Goal: Find specific page/section: Find specific page/section

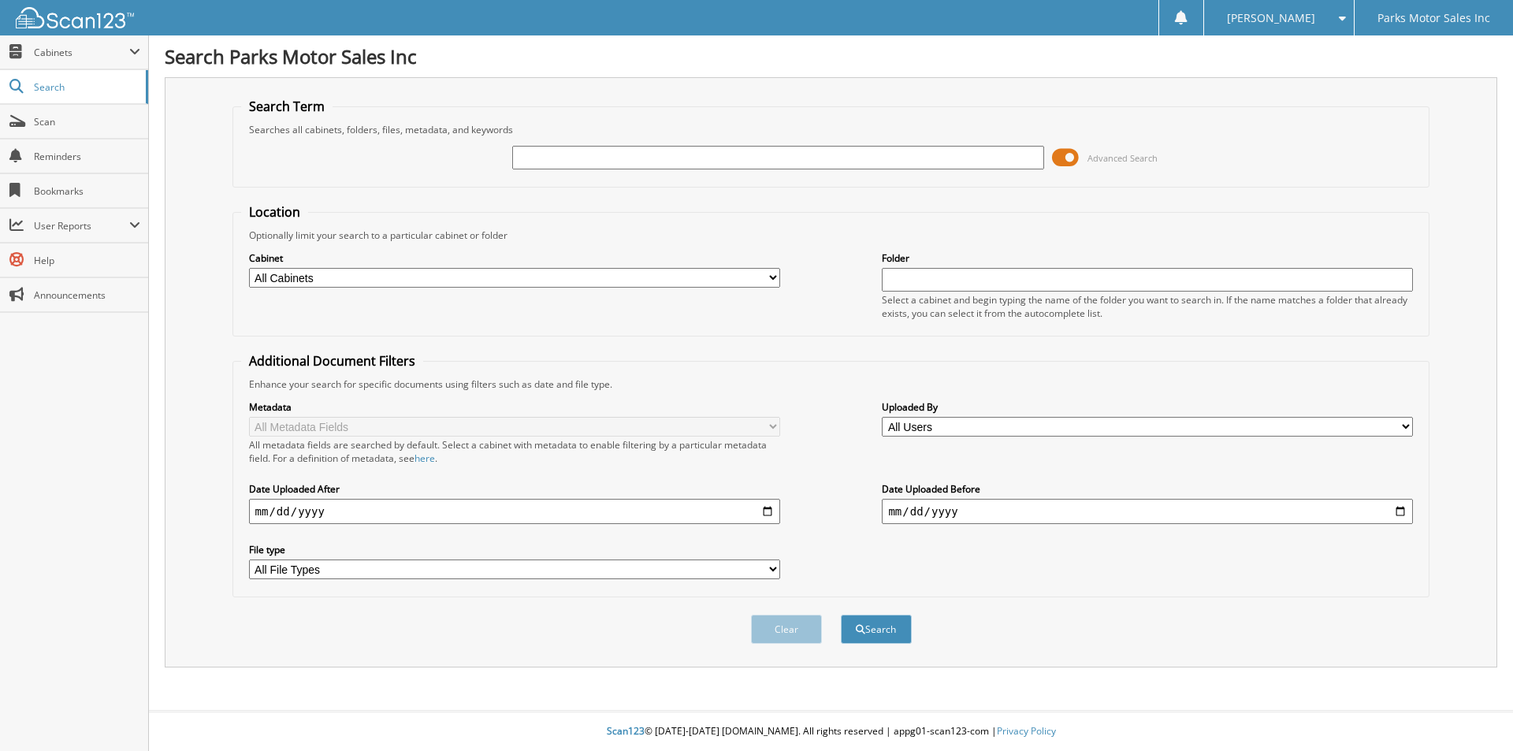
click at [636, 149] on input "text" at bounding box center [777, 158] width 531 height 24
click at [1079, 155] on span "Advanced Search" at bounding box center [1105, 158] width 106 height 24
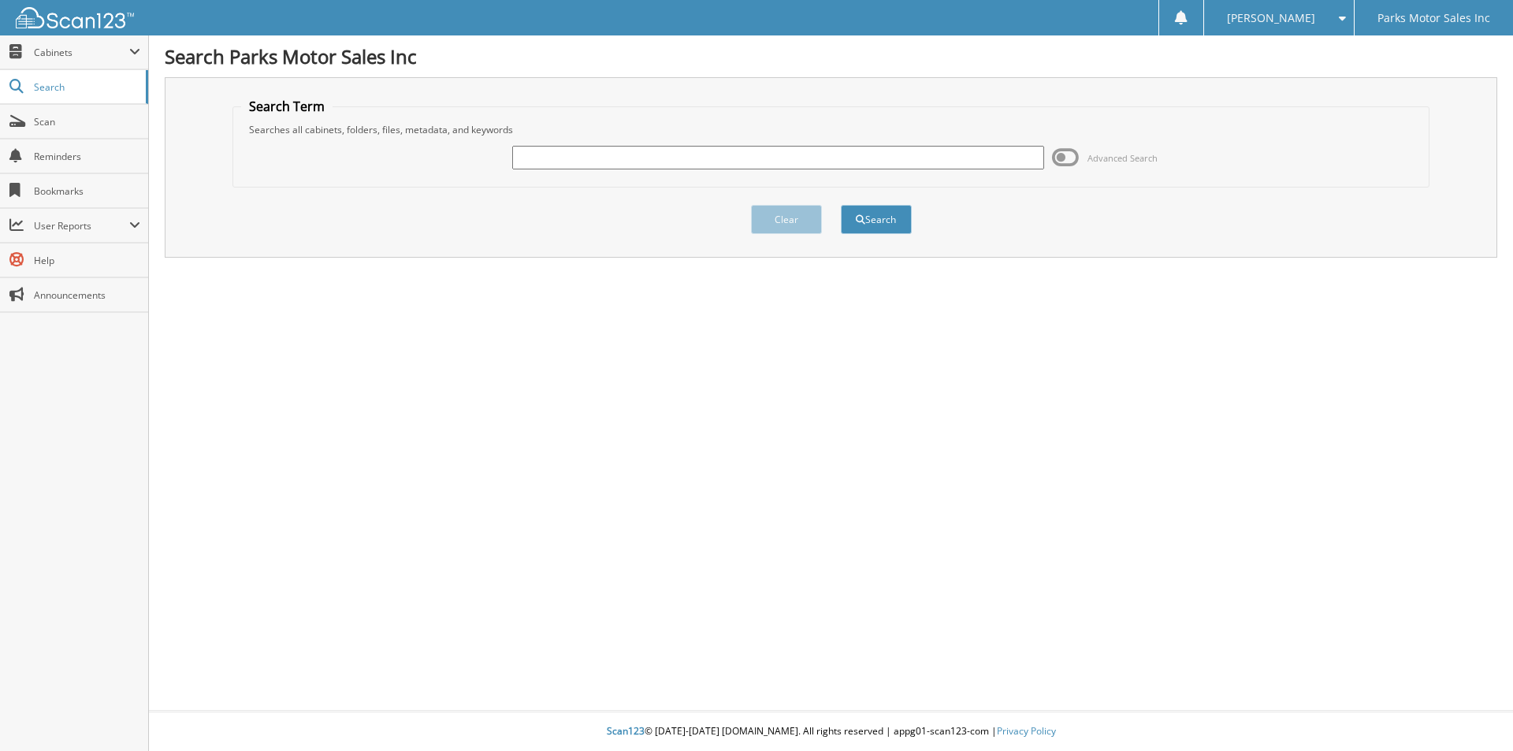
click at [951, 151] on input "text" at bounding box center [777, 158] width 531 height 24
type input "100260v"
click at [841, 205] on button "Search" at bounding box center [876, 219] width 71 height 29
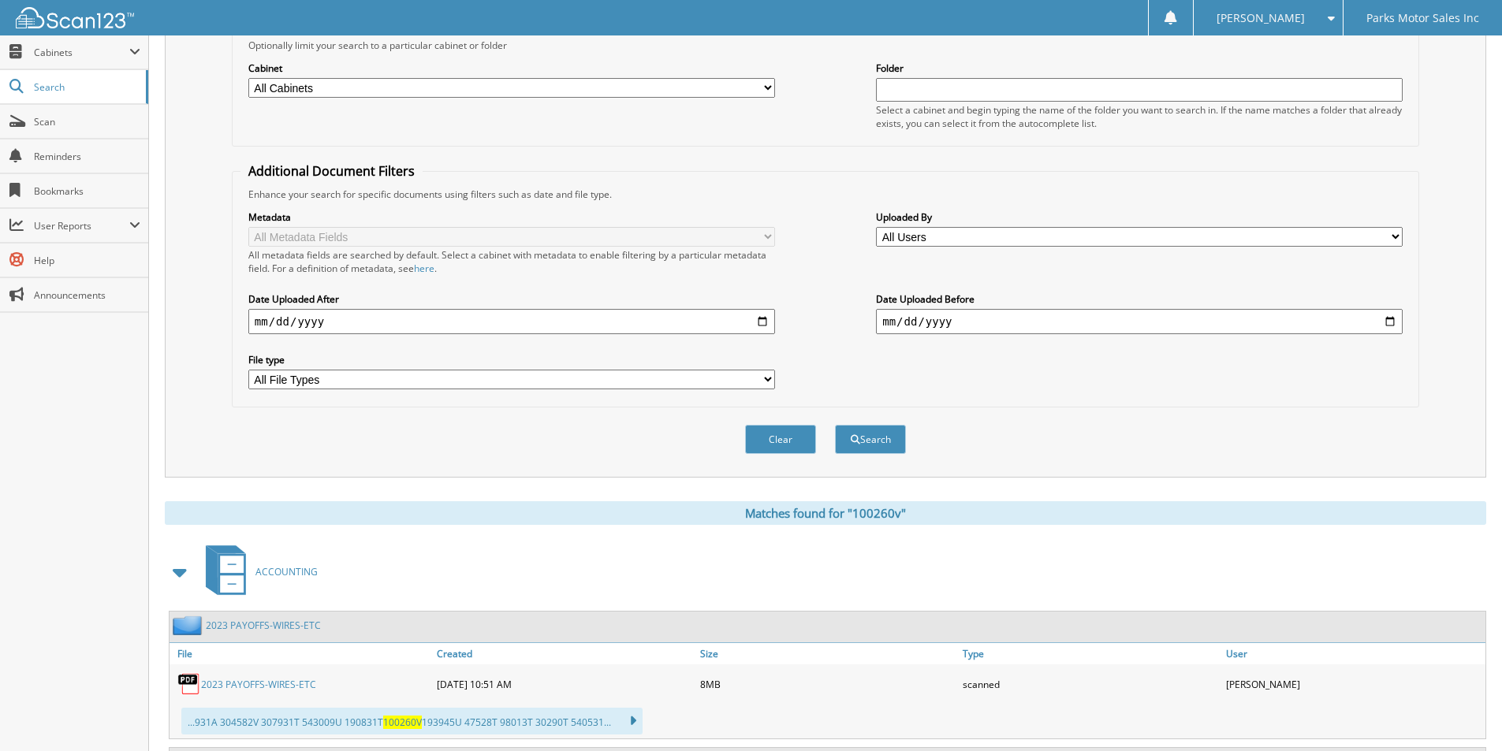
scroll to position [183, 0]
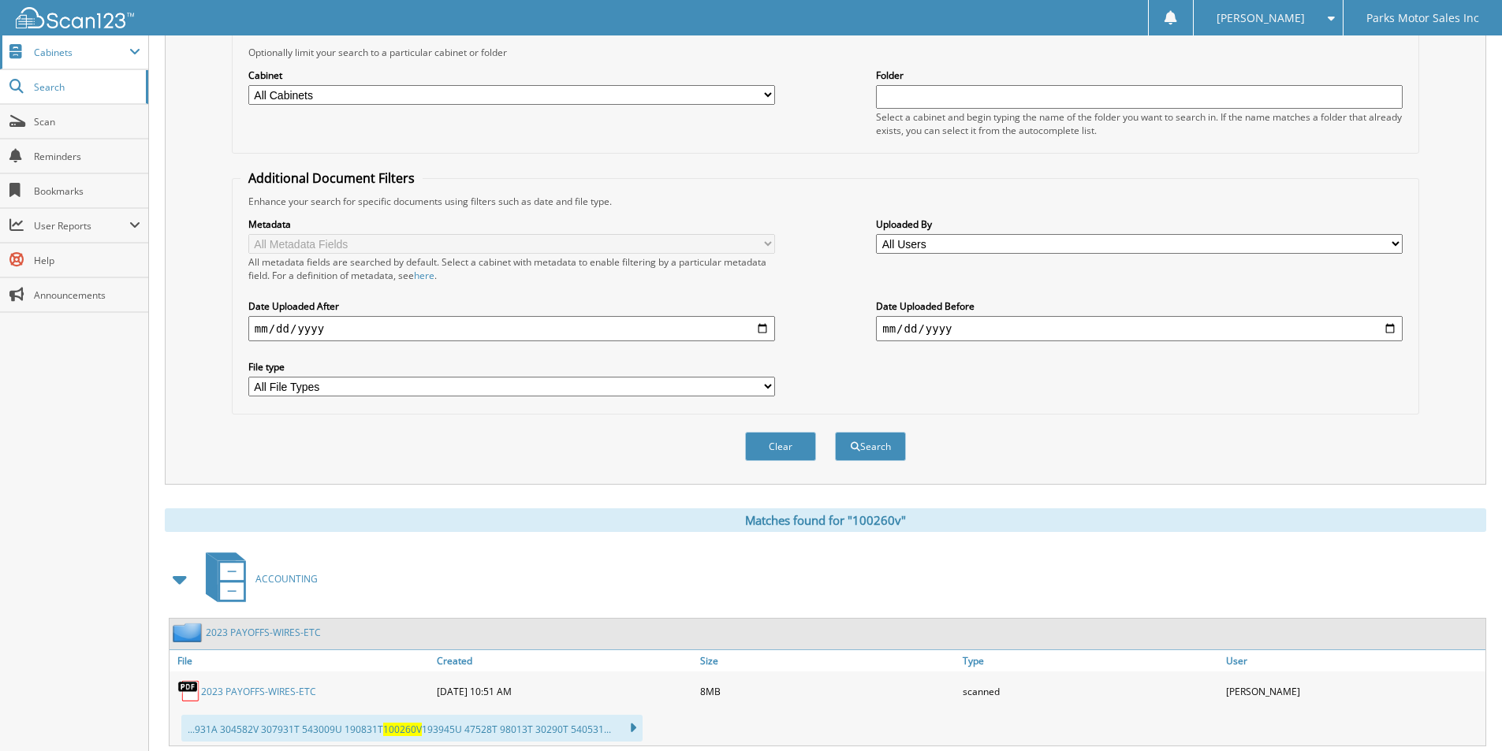
click at [90, 56] on span "Cabinets" at bounding box center [81, 52] width 95 height 13
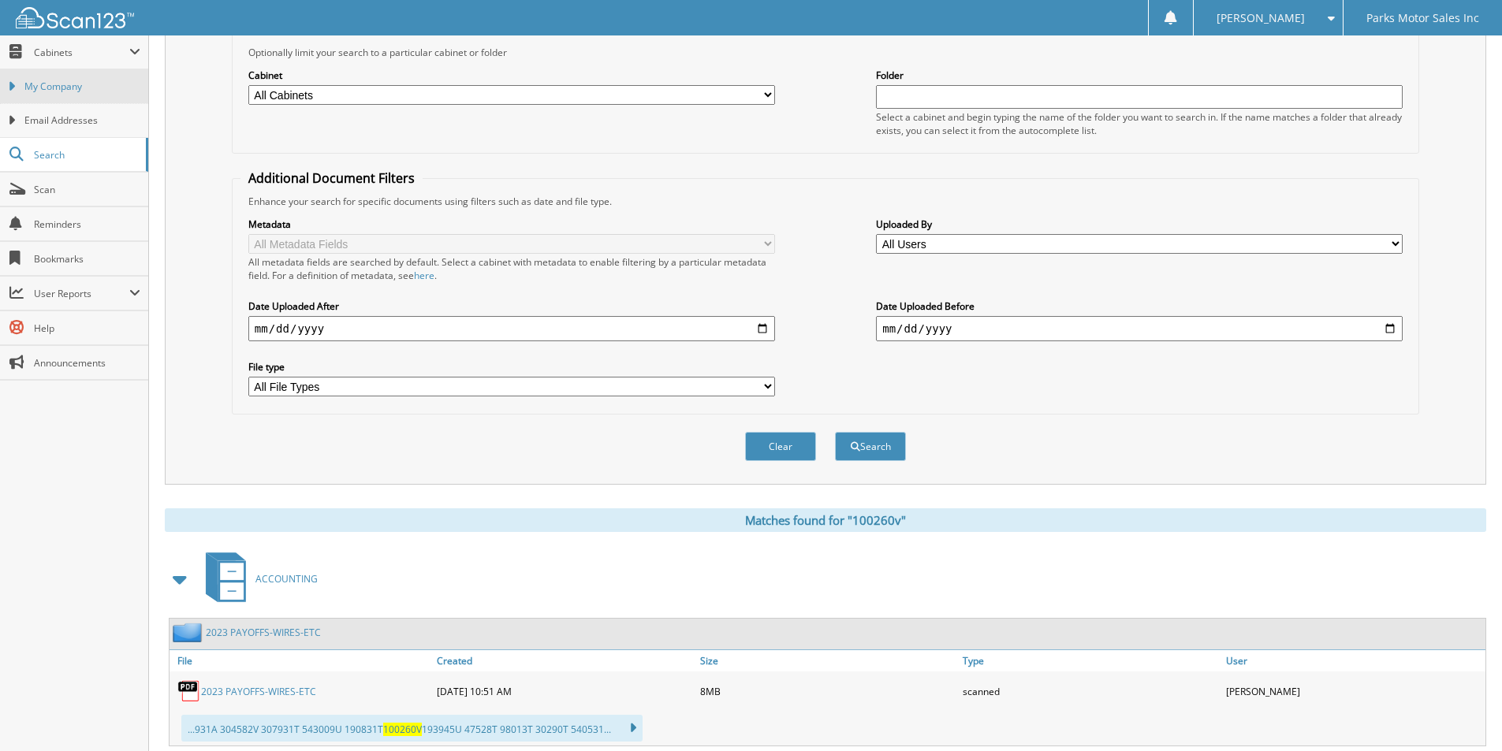
click at [61, 82] on span "My Company" at bounding box center [82, 87] width 116 height 14
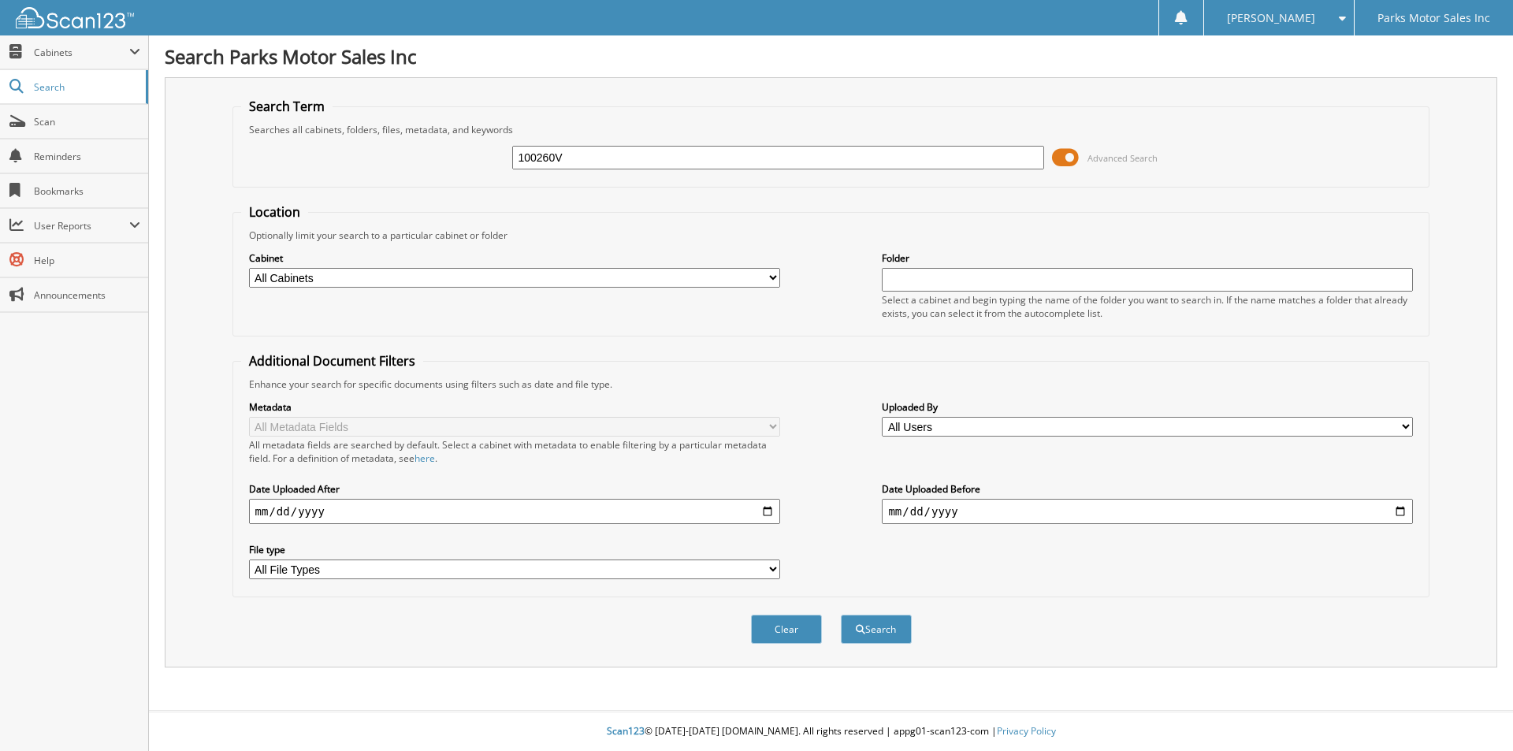
type input "100260V"
click at [841, 615] on button "Search" at bounding box center [876, 629] width 71 height 29
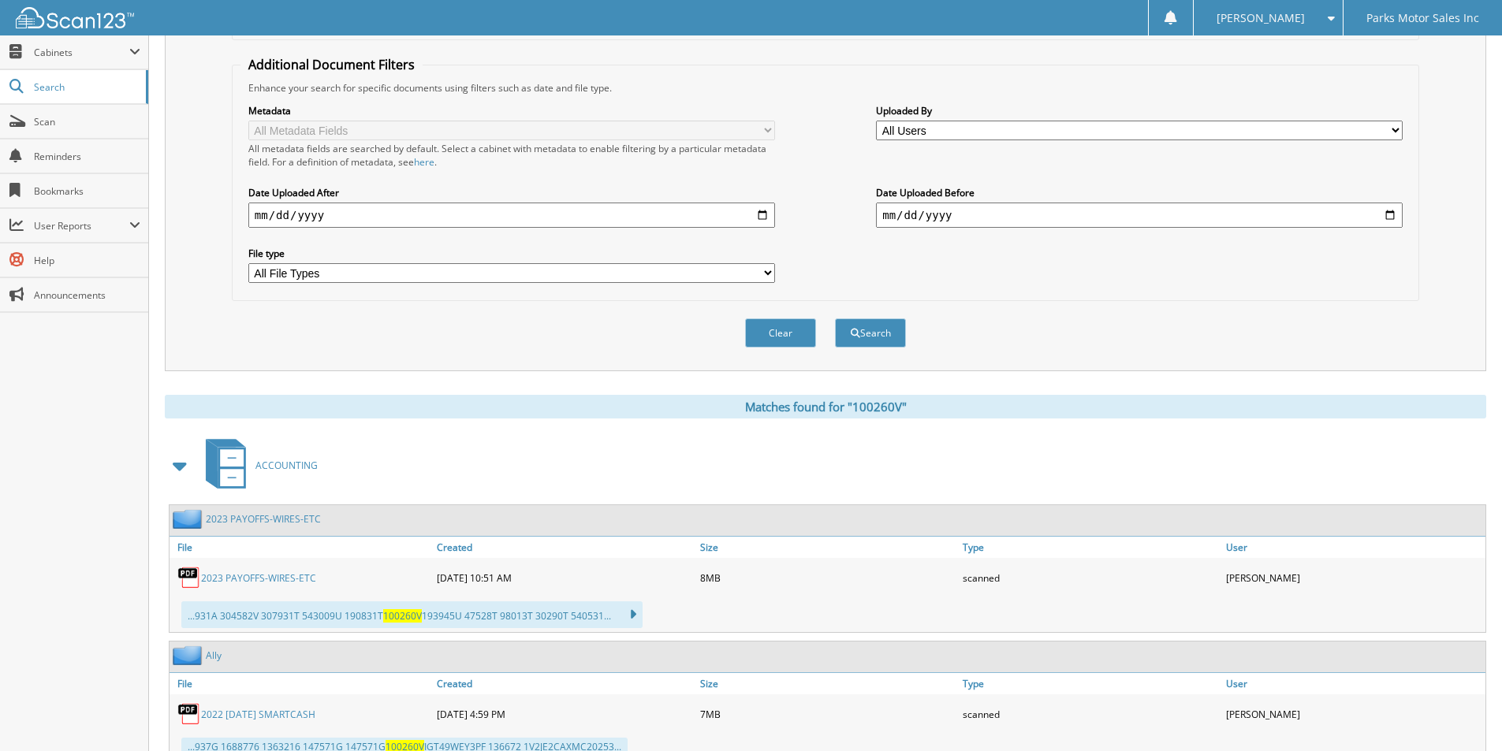
scroll to position [419, 0]
